Goal: Communication & Community: Participate in discussion

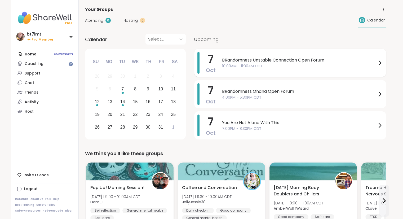
click at [291, 61] on span "BRandomness Unstable Connection Open Forum" at bounding box center [299, 60] width 154 height 6
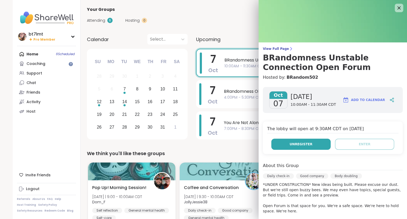
click at [314, 145] on button "Unregister" at bounding box center [300, 144] width 59 height 11
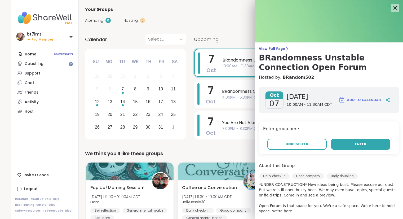
click at [370, 144] on button "Enter" at bounding box center [360, 144] width 59 height 11
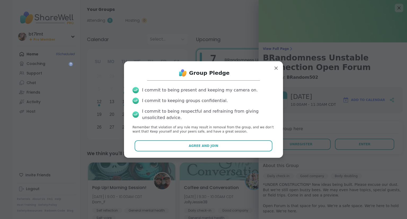
click at [254, 148] on button "Agree and Join" at bounding box center [204, 145] width 138 height 11
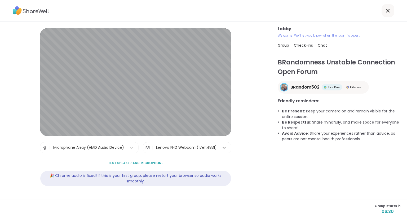
click at [219, 145] on div at bounding box center [224, 148] width 10 height 10
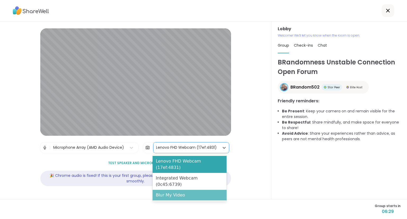
click at [202, 190] on div "Blur My Video" at bounding box center [190, 195] width 74 height 11
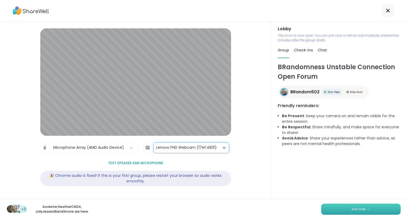
click at [341, 211] on button "Join now" at bounding box center [360, 208] width 79 height 11
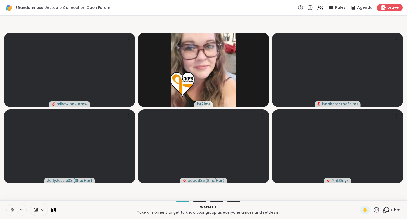
click at [12, 209] on icon at bounding box center [12, 209] width 5 height 5
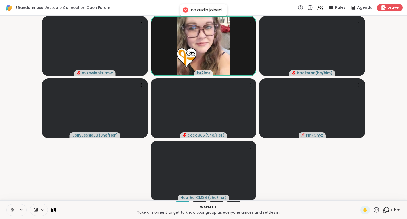
click at [12, 209] on icon at bounding box center [12, 209] width 5 height 5
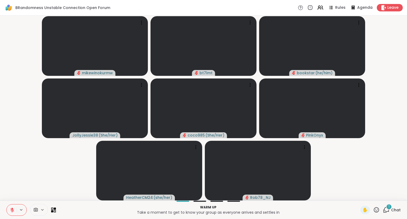
click at [7, 204] on button at bounding box center [12, 209] width 10 height 11
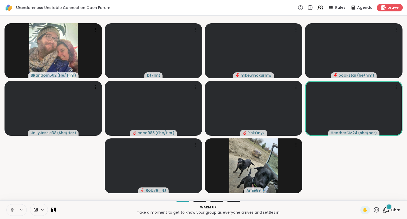
click at [392, 212] on span "Chat" at bounding box center [396, 209] width 10 height 5
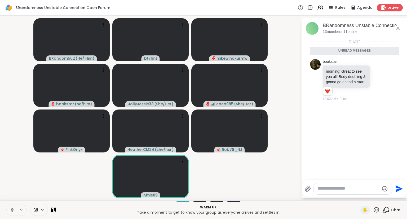
click at [339, 188] on div at bounding box center [352, 188] width 79 height 11
click at [331, 188] on textarea "Type your message" at bounding box center [349, 189] width 62 height 6
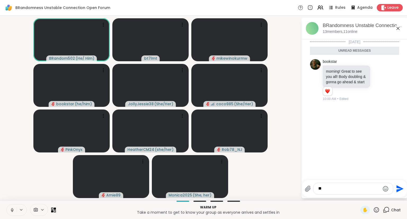
type textarea "*"
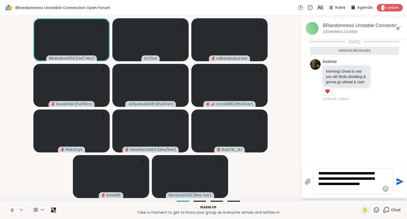
click at [341, 191] on textarea "**********" at bounding box center [349, 181] width 62 height 21
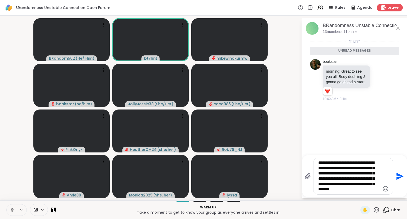
click at [366, 162] on textarea "**********" at bounding box center [349, 176] width 62 height 32
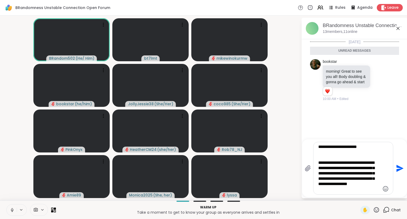
click at [373, 146] on textarea "**********" at bounding box center [349, 168] width 62 height 48
click at [342, 189] on textarea "**********" at bounding box center [349, 165] width 62 height 53
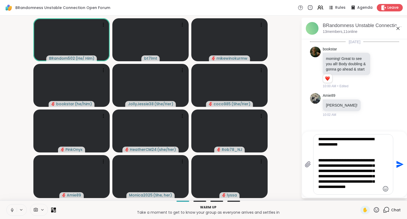
type textarea "**********"
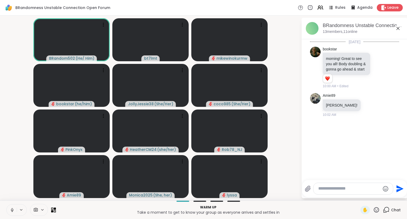
scroll to position [50, 0]
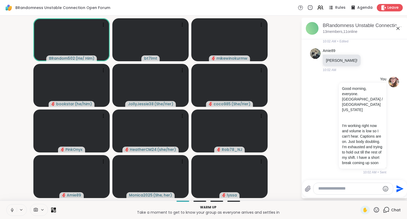
click at [12, 209] on icon at bounding box center [12, 209] width 5 height 5
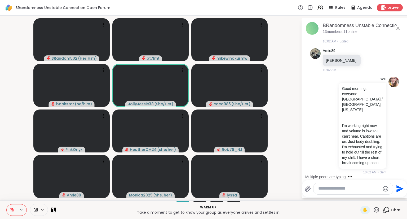
click at [352, 190] on textarea "Type your message" at bounding box center [349, 189] width 62 height 6
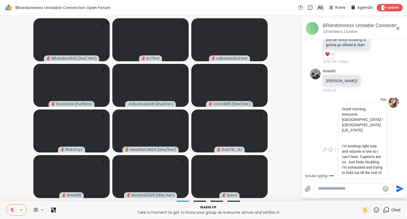
scroll to position [26, 0]
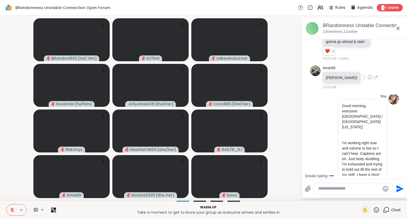
click at [367, 80] on icon at bounding box center [369, 76] width 5 height 5
click at [367, 71] on div "Select Reaction: Heart" at bounding box center [369, 68] width 5 height 5
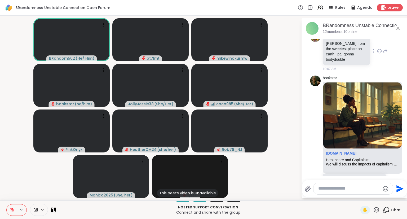
scroll to position [433, 0]
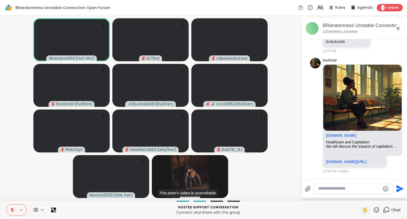
click at [341, 188] on textarea "Type your message" at bounding box center [349, 189] width 62 height 6
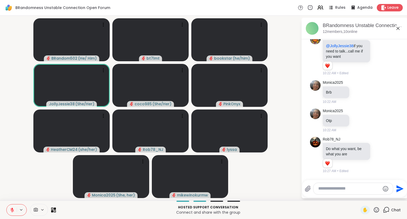
scroll to position [576, 0]
click at [344, 193] on div at bounding box center [352, 188] width 79 height 11
click at [344, 190] on textarea "Type your message" at bounding box center [349, 189] width 62 height 6
type textarea "**********"
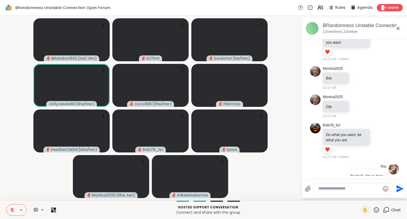
scroll to position [604, 0]
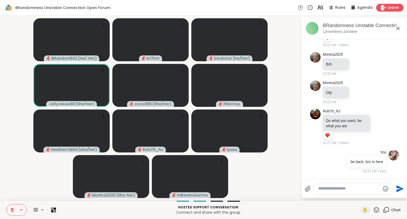
click at [381, 5] on icon at bounding box center [383, 8] width 6 height 6
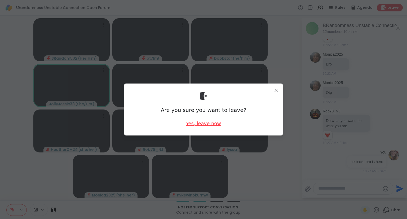
click at [212, 125] on div "Yes, leave now" at bounding box center [203, 123] width 35 height 7
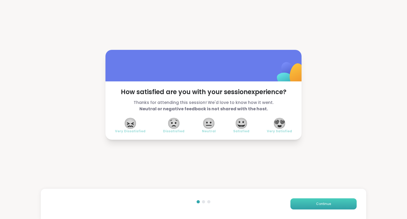
click at [309, 206] on button "Continue" at bounding box center [323, 203] width 66 height 11
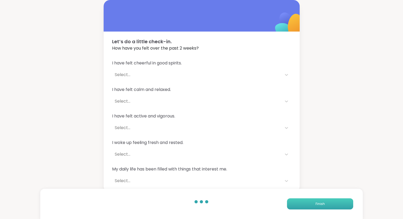
click at [309, 206] on button "Finish" at bounding box center [320, 203] width 66 height 11
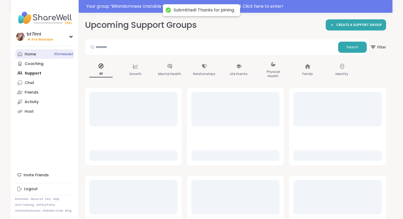
click at [29, 54] on div "Home 6 Scheduled" at bounding box center [30, 54] width 11 height 5
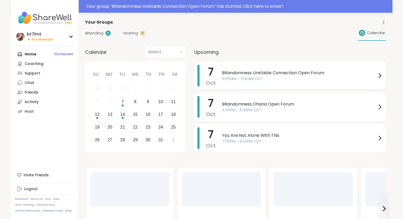
click at [292, 79] on span "10:00AM - 11:30AM CDT" at bounding box center [299, 79] width 154 height 6
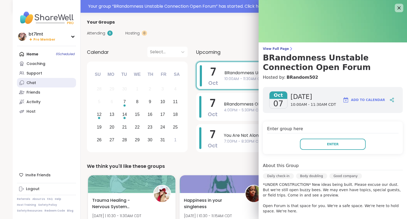
click at [32, 85] on div "Chat" at bounding box center [31, 82] width 10 height 5
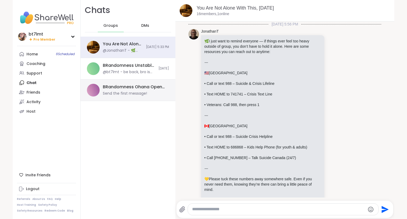
scroll to position [213, 0]
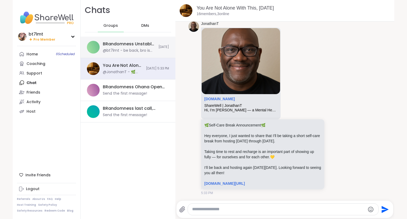
click at [116, 45] on div "BRandomness Unstable Connection Open Forum, [DATE]" at bounding box center [129, 44] width 52 height 6
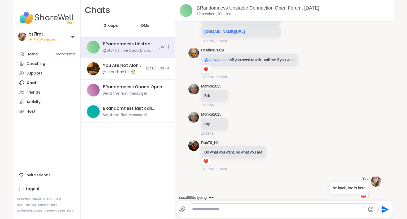
scroll to position [464, 0]
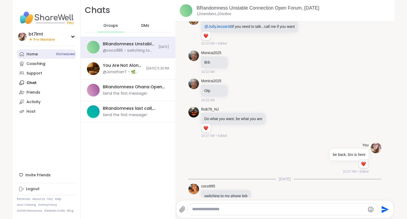
click at [35, 55] on div "Home 6 Scheduled" at bounding box center [31, 54] width 11 height 5
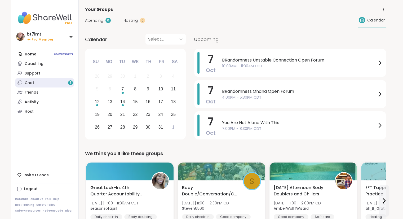
click at [29, 85] on div "Chat 1" at bounding box center [30, 82] width 10 height 5
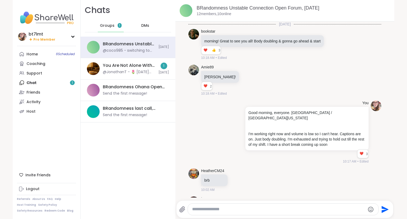
scroll to position [459, 0]
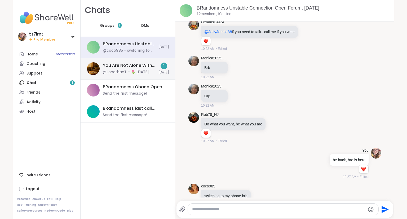
click at [121, 53] on div "@coco985 - switching to my phone brb" at bounding box center [129, 50] width 52 height 5
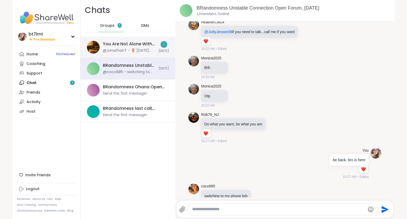
click at [121, 50] on div "@JonathanT - 🌷 [DATE] Topic 🌷 What’s a way you’ve learned to be kinder to yours…" at bounding box center [129, 50] width 52 height 5
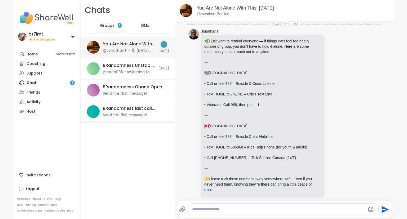
scroll to position [301, 0]
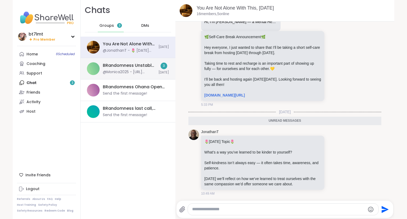
click at [112, 72] on div "@Monica2025 - [URL][DOMAIN_NAME]" at bounding box center [129, 71] width 52 height 5
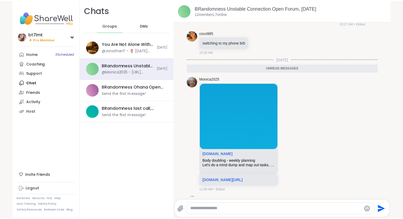
scroll to position [561, 0]
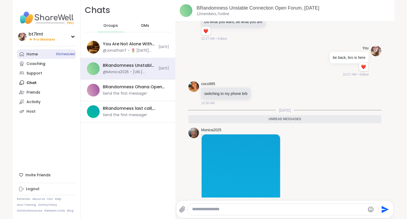
click at [33, 52] on div "Home 6 Scheduled" at bounding box center [31, 54] width 11 height 5
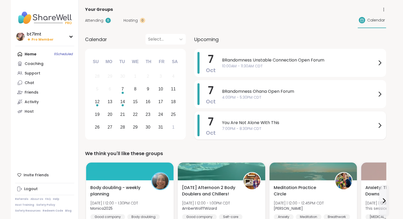
click at [261, 132] on div "You Are Not Alone With This 7:00PM - 8:30PM CDT" at bounding box center [302, 125] width 161 height 22
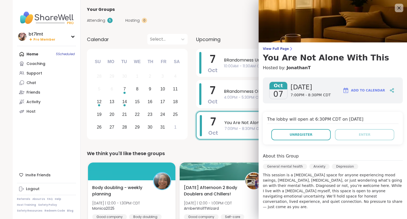
click at [65, 143] on div "bt7lmt Pro Member Profile Membership Settings Help Home 5 Scheduled Coaching Su…" at bounding box center [47, 109] width 68 height 219
